Goal: Transaction & Acquisition: Purchase product/service

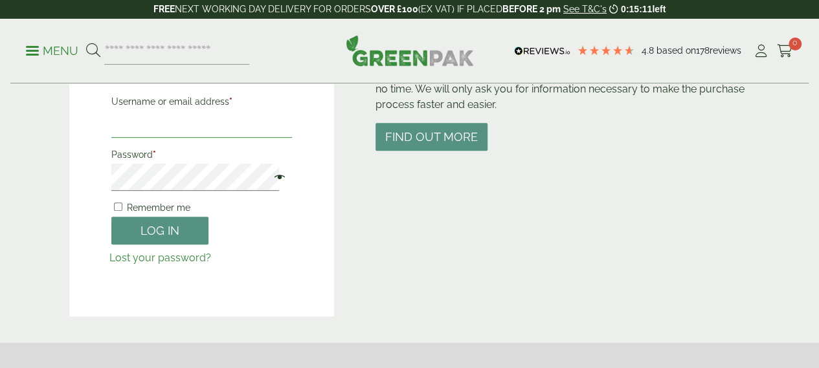
type input "**********"
click at [268, 179] on span at bounding box center [276, 179] width 17 height 16
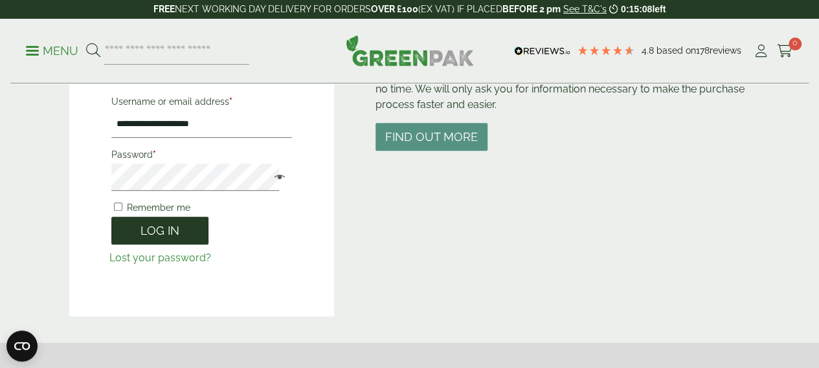
click at [137, 232] on button "Log in" at bounding box center [159, 231] width 97 height 28
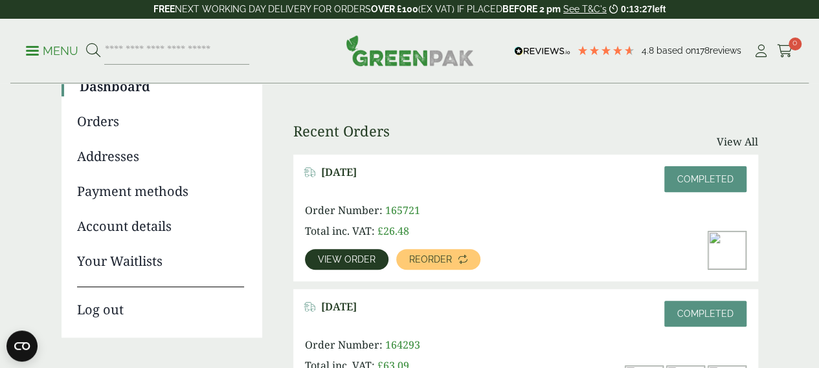
scroll to position [129, 0]
click at [344, 259] on span "View order" at bounding box center [347, 258] width 58 height 9
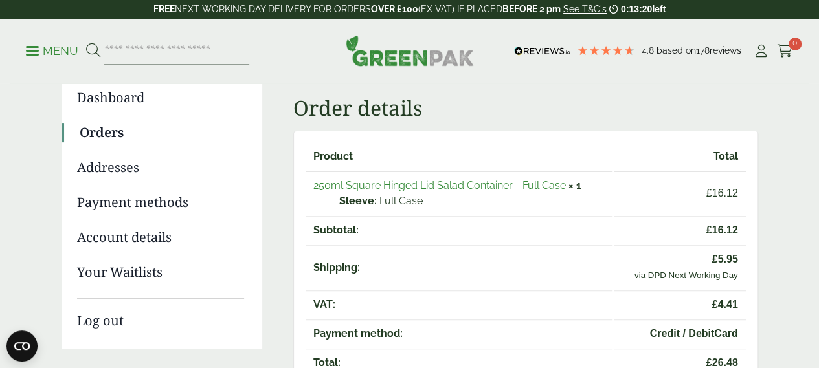
scroll to position [259, 0]
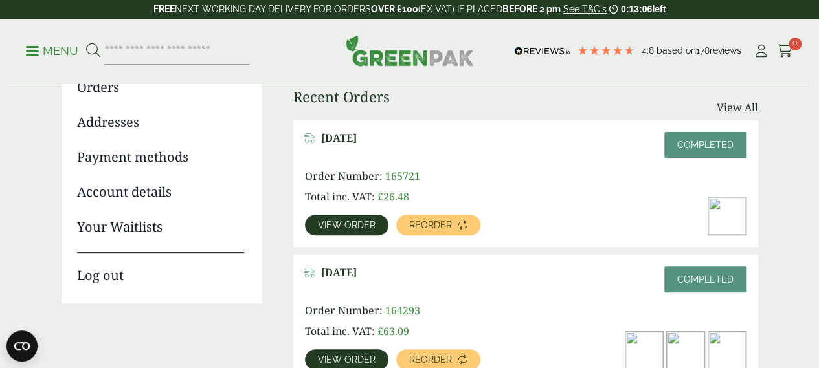
scroll to position [216, 0]
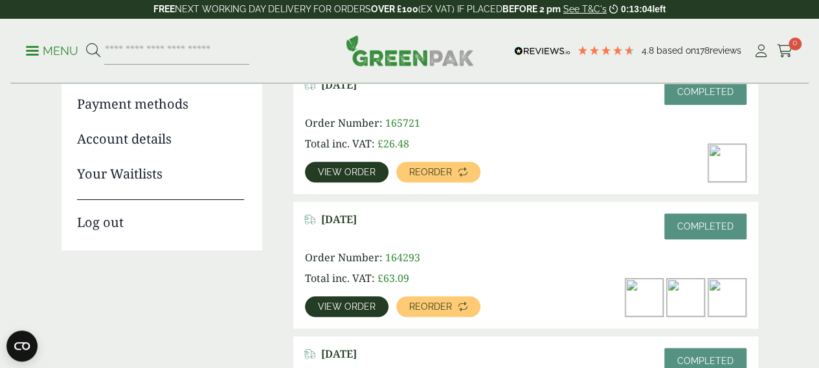
click at [317, 311] on link "View order" at bounding box center [347, 307] width 84 height 21
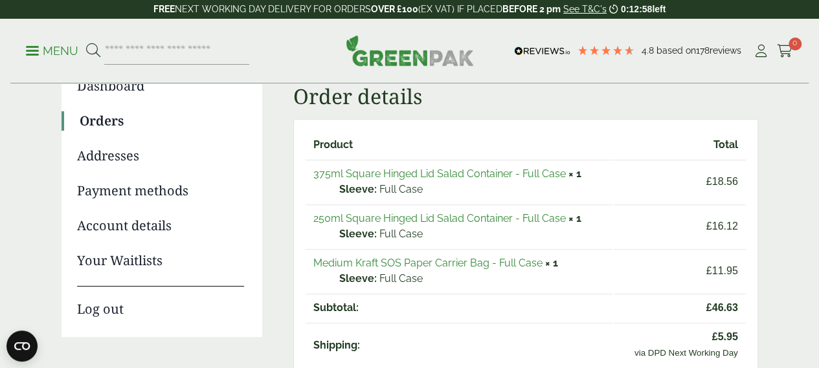
click at [451, 174] on link "375ml Square Hinged Lid Salad Container - Full Case" at bounding box center [439, 174] width 252 height 12
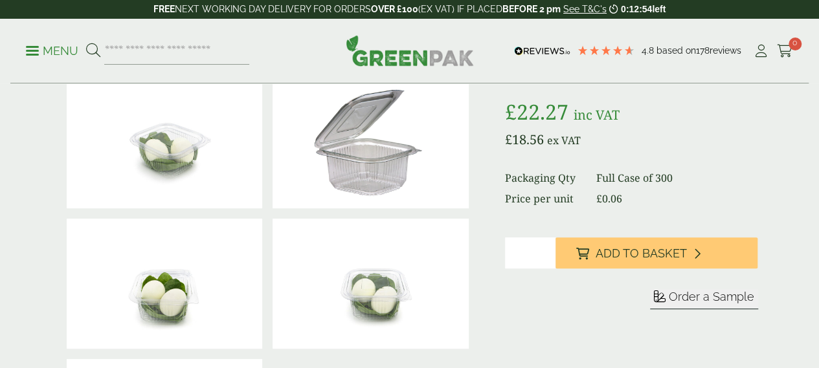
click at [684, 317] on div "Sleeve Full Case 0:12:54" at bounding box center [631, 289] width 253 height 103
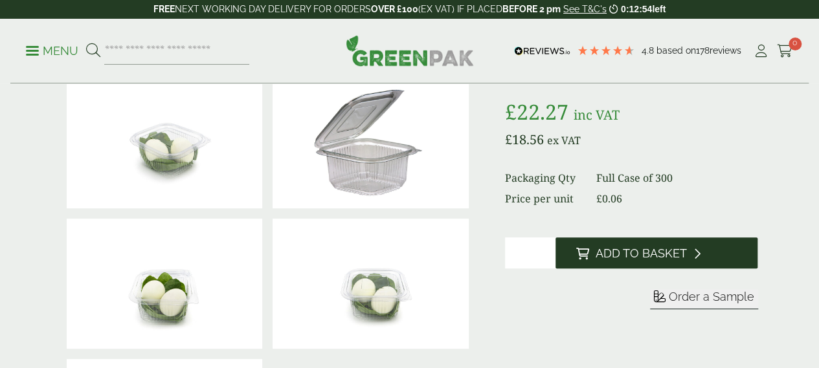
click at [680, 261] on span "Add to Basket" at bounding box center [641, 254] width 91 height 14
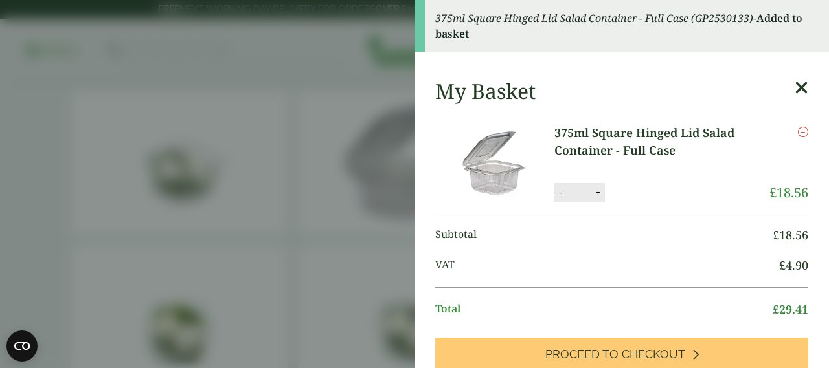
click at [308, 150] on aside "375ml Square Hinged Lid Salad Container - Full Case (GP2530133) - Added to bask…" at bounding box center [414, 184] width 829 height 368
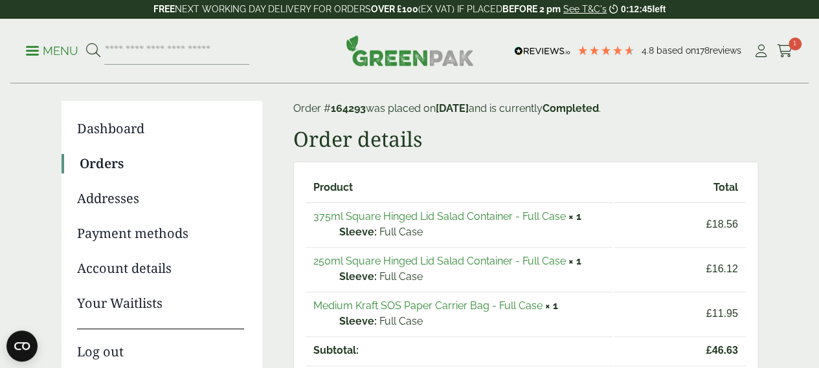
click at [389, 260] on link "250ml Square Hinged Lid Salad Container - Full Case" at bounding box center [439, 261] width 252 height 12
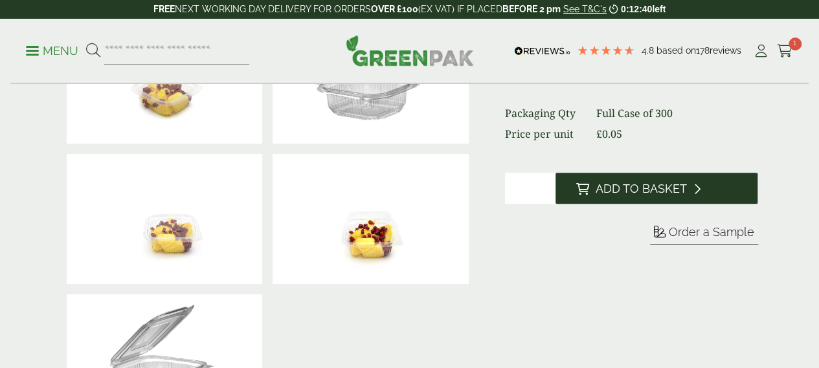
click at [647, 196] on span "Add to Basket" at bounding box center [641, 189] width 91 height 14
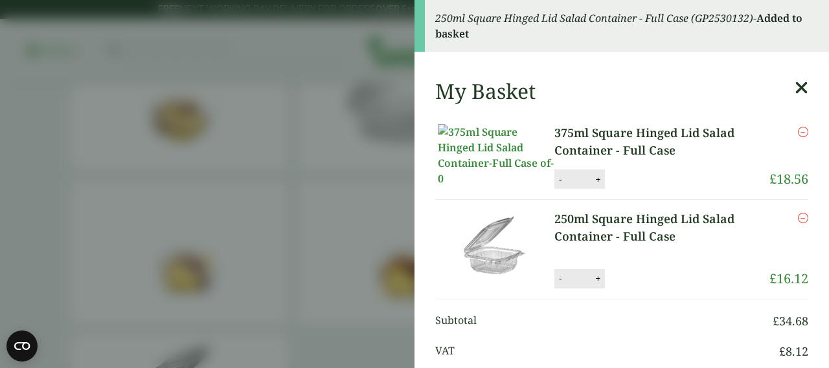
click at [794, 87] on icon at bounding box center [801, 88] width 14 height 18
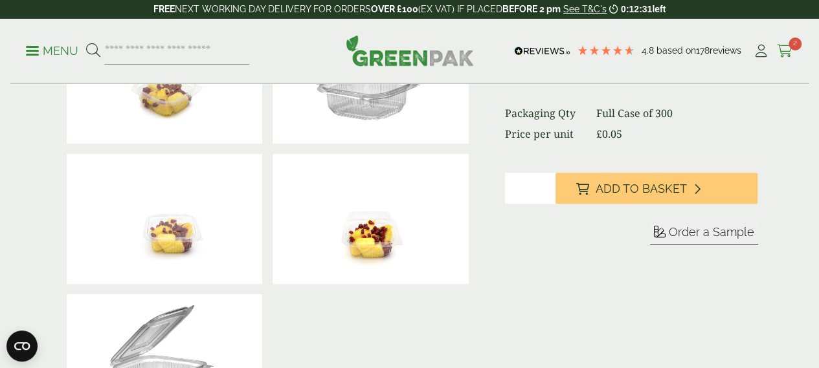
click at [787, 49] on icon at bounding box center [785, 51] width 16 height 13
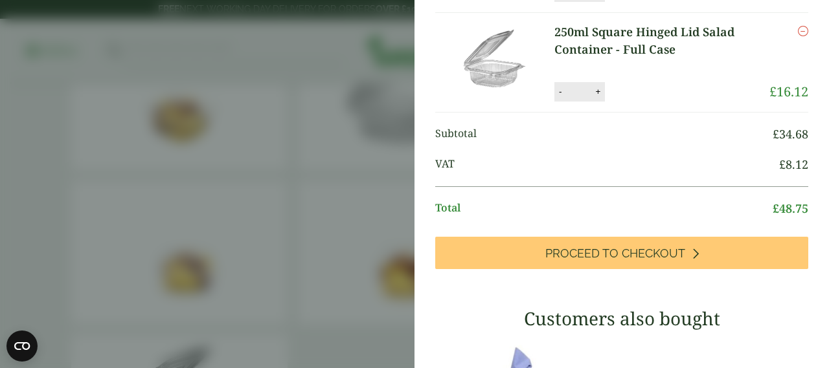
scroll to position [129, 0]
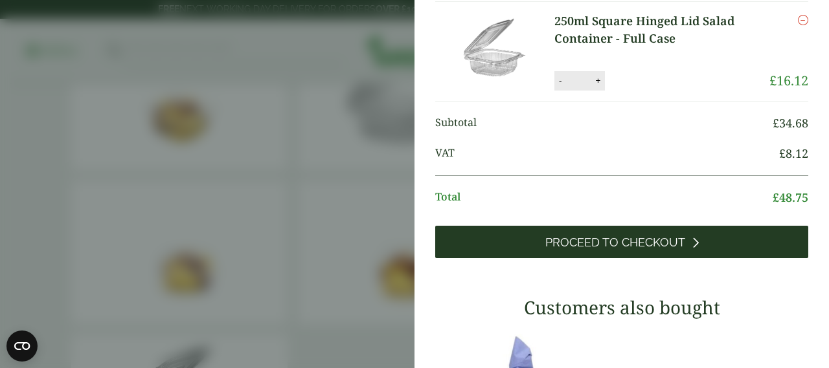
click at [625, 249] on span "Proceed to Checkout" at bounding box center [615, 243] width 140 height 14
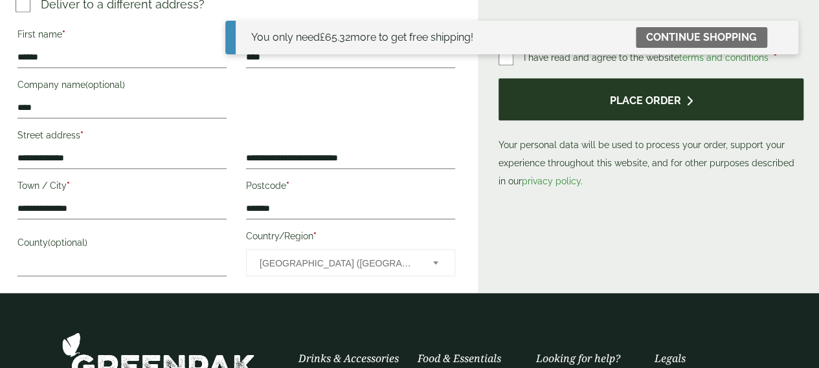
scroll to position [585, 0]
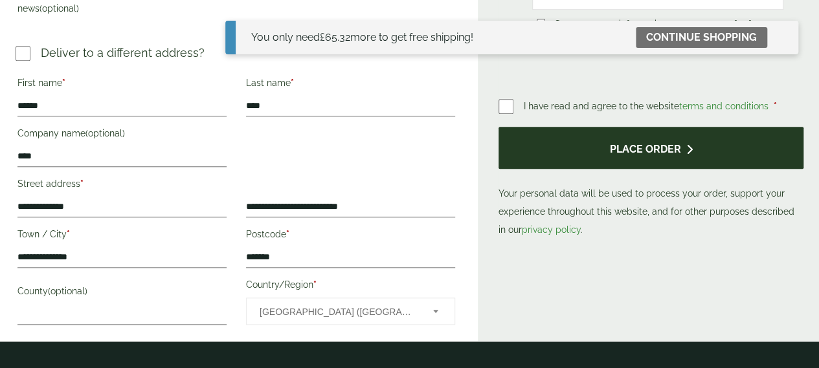
click at [544, 169] on button "Place order" at bounding box center [651, 148] width 305 height 42
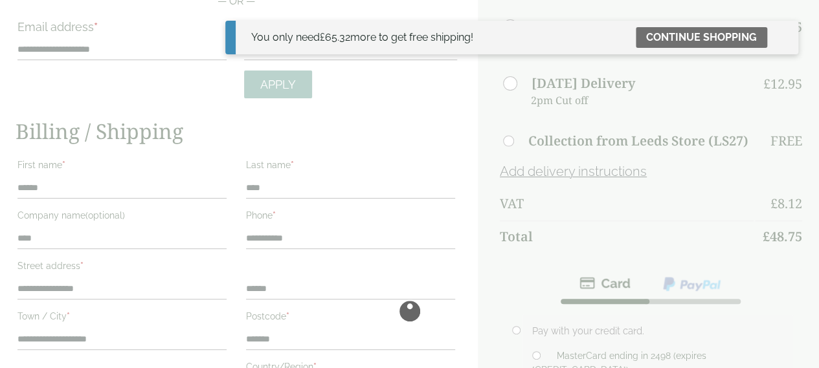
scroll to position [132, 0]
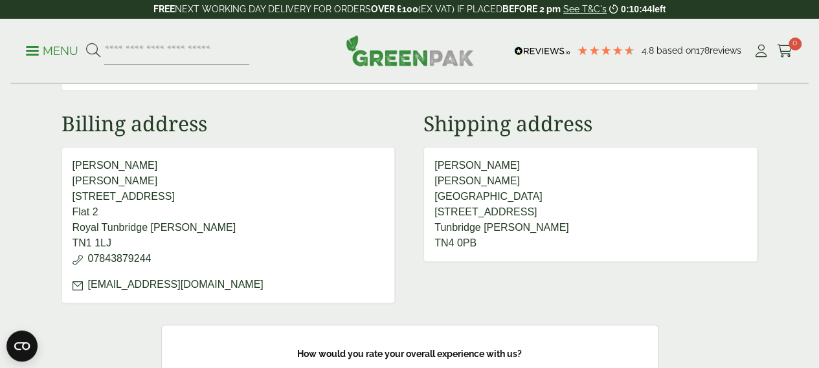
scroll to position [518, 0]
